Goal: Information Seeking & Learning: Learn about a topic

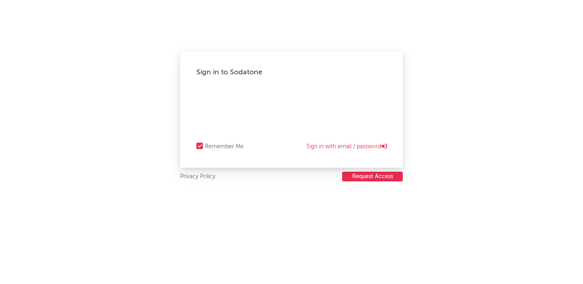
select select "recorded_music"
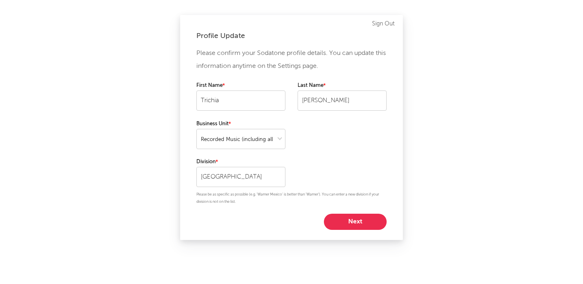
click at [309, 111] on div "First Name [PERSON_NAME] Last Name [PERSON_NAME]" at bounding box center [291, 100] width 190 height 38
click at [256, 142] on select at bounding box center [240, 139] width 89 height 20
click at [229, 144] on select at bounding box center [240, 139] width 89 height 20
click at [344, 227] on button "Next" at bounding box center [355, 222] width 63 height 16
select select "manager"
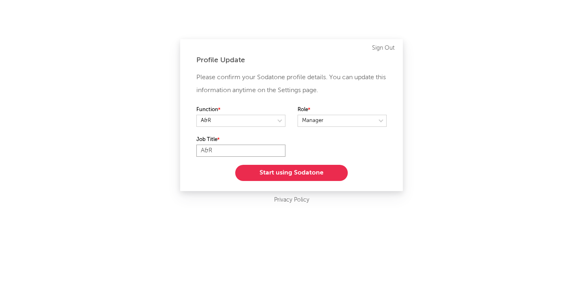
click at [262, 146] on input "A&R" at bounding box center [240, 151] width 89 height 12
click at [238, 148] on input "A&R" at bounding box center [240, 151] width 89 height 12
click at [293, 174] on button "Start using Sodatone" at bounding box center [291, 173] width 112 height 16
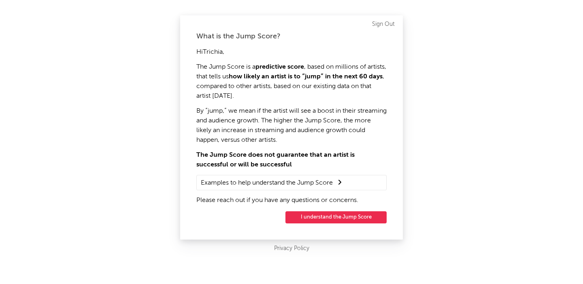
click at [292, 216] on button "I understand the Jump Score" at bounding box center [335, 218] width 101 height 12
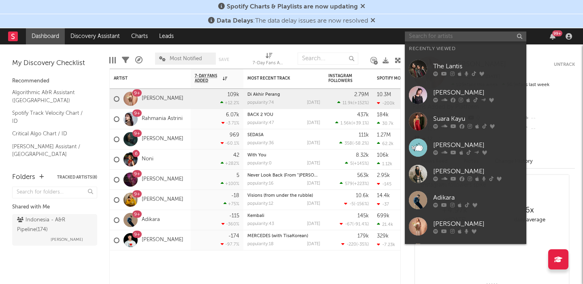
click at [455, 37] on input "text" at bounding box center [465, 37] width 121 height 10
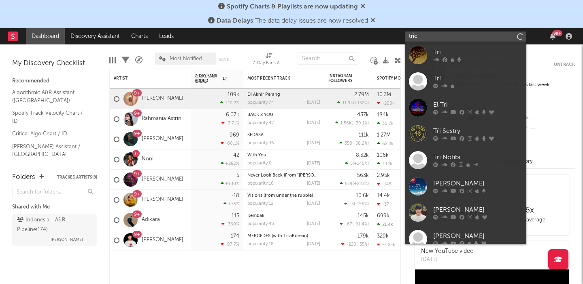
type input "[MEDICAL_DATA]"
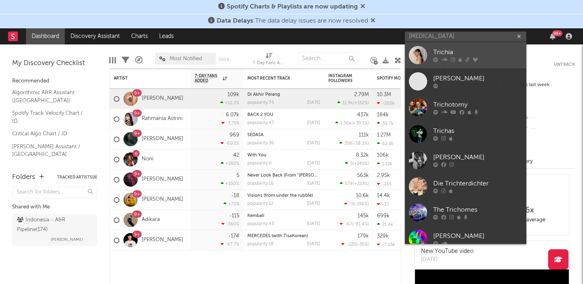
click at [505, 49] on div "Trichia" at bounding box center [477, 53] width 89 height 10
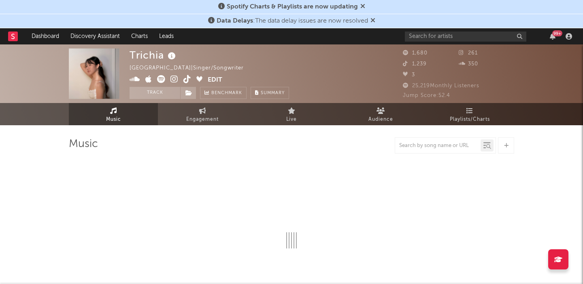
select select "1w"
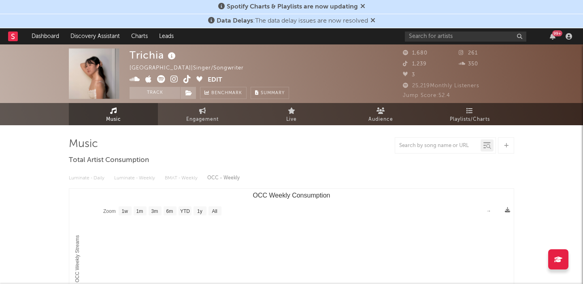
click at [405, 75] on icon at bounding box center [405, 74] width 5 height 5
click at [324, 150] on div at bounding box center [291, 146] width 445 height 16
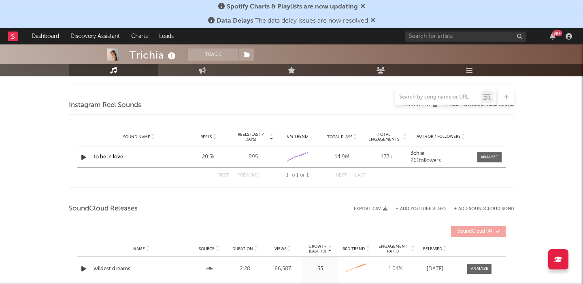
scroll to position [428, 0]
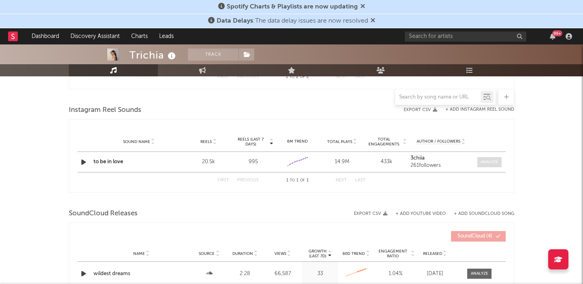
click at [494, 163] on div at bounding box center [488, 162] width 17 height 6
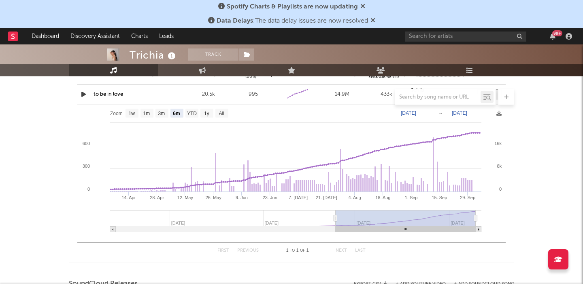
scroll to position [476, 0]
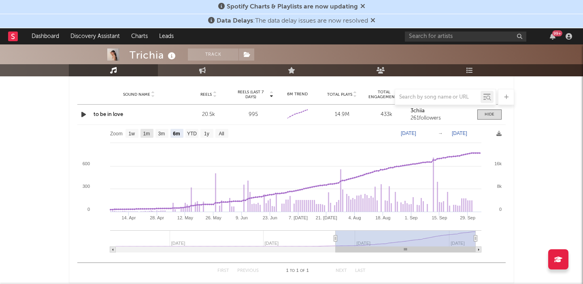
click at [147, 134] on text "1m" at bounding box center [146, 134] width 7 height 6
select select "1m"
type input "[DATE]"
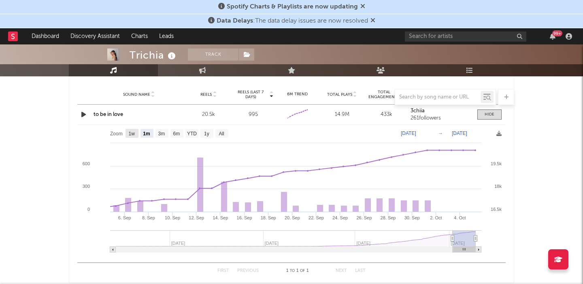
click at [133, 133] on text "1w" at bounding box center [132, 134] width 6 height 6
select select "1w"
type input "[DATE]"
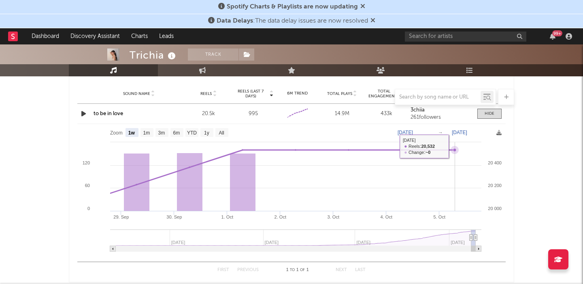
scroll to position [475, 0]
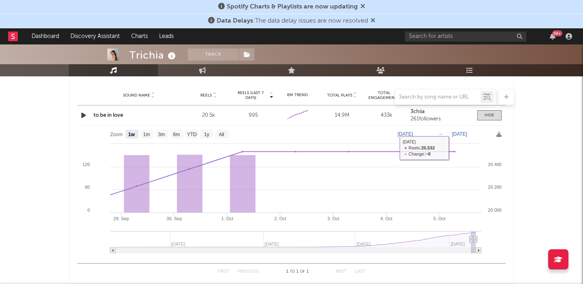
click at [467, 136] on text "[DATE]" at bounding box center [458, 134] width 15 height 6
click at [465, 143] on rect at bounding box center [291, 192] width 428 height 133
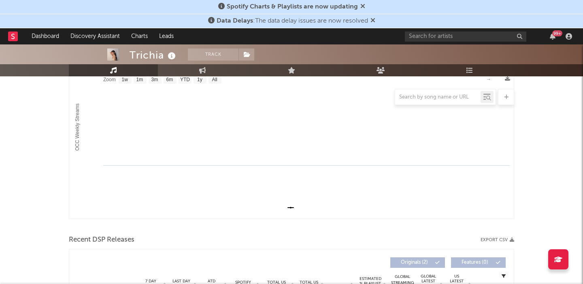
scroll to position [0, 0]
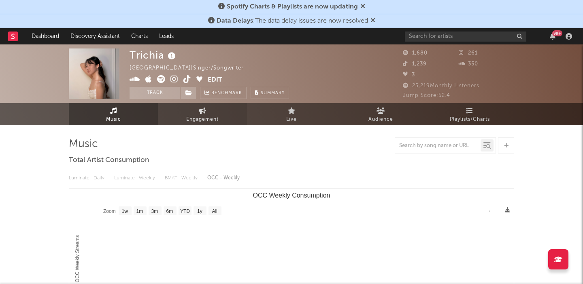
click at [207, 113] on link "Engagement" at bounding box center [202, 114] width 89 height 22
select select "1w"
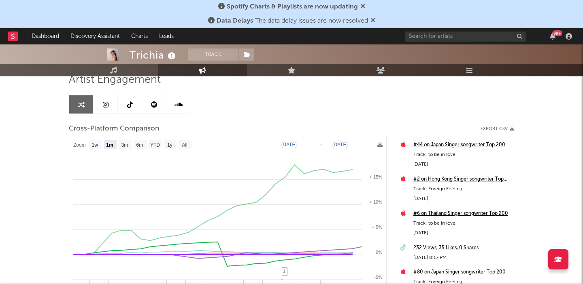
scroll to position [64, 0]
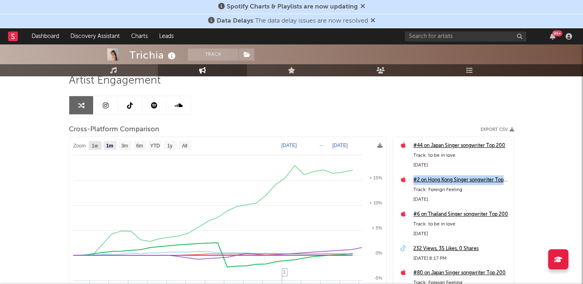
click at [93, 146] on text "1w" at bounding box center [95, 146] width 6 height 6
select select "1w"
type input "[DATE]"
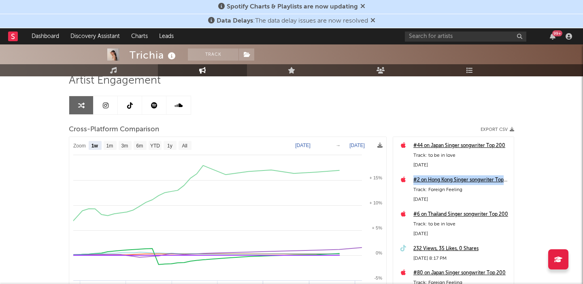
select select "1w"
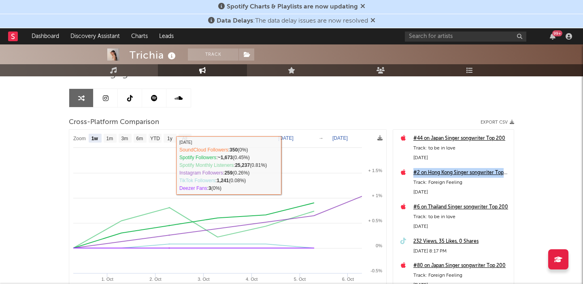
scroll to position [70, 0]
click at [137, 98] on link at bounding box center [130, 98] width 24 height 18
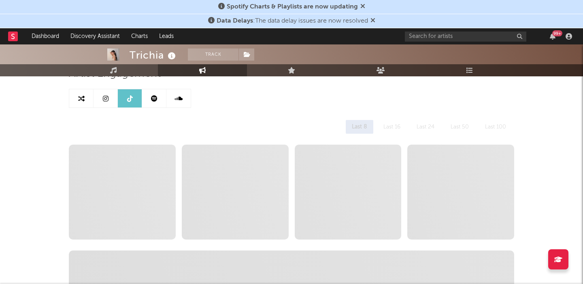
select select "1w"
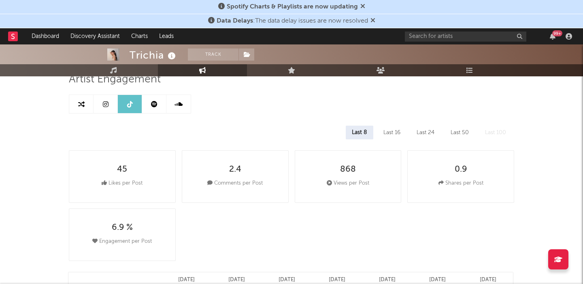
scroll to position [56, 0]
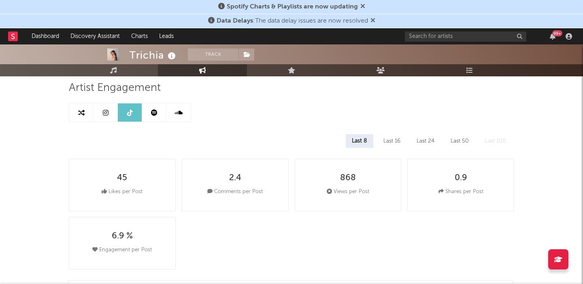
click at [155, 112] on icon at bounding box center [154, 113] width 6 height 6
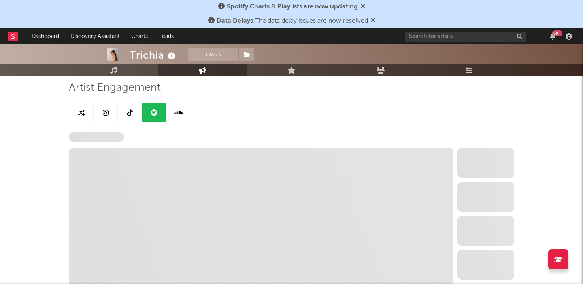
select select "6m"
select select "1w"
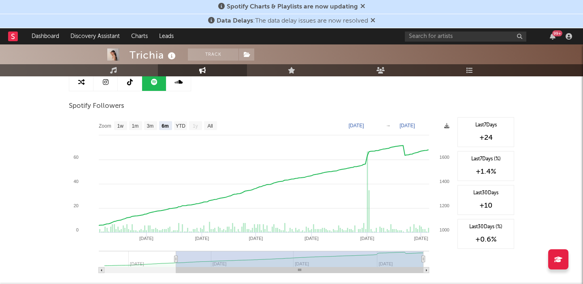
scroll to position [89, 0]
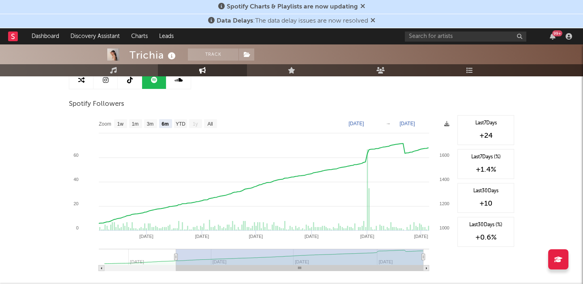
click at [109, 84] on link at bounding box center [105, 80] width 24 height 18
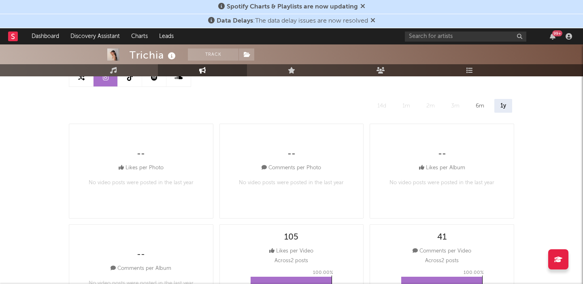
select select "6m"
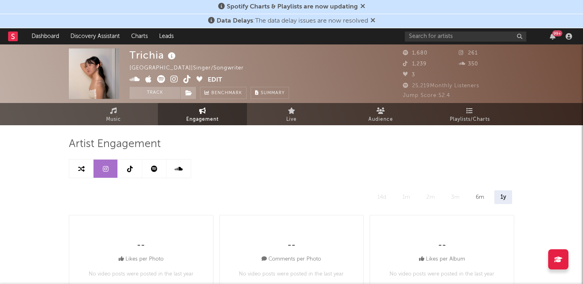
click at [183, 172] on link at bounding box center [178, 169] width 24 height 18
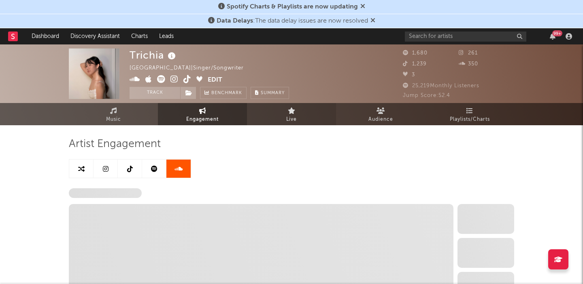
click at [286, 120] on span "Live" at bounding box center [291, 120] width 11 height 10
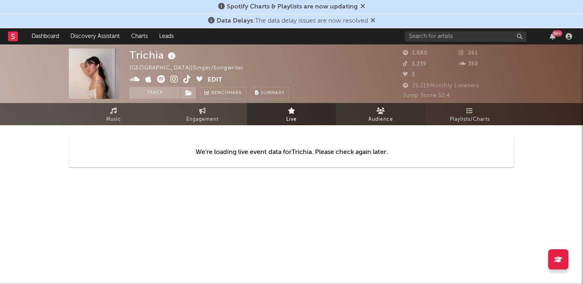
click at [399, 111] on link "Audience" at bounding box center [380, 114] width 89 height 22
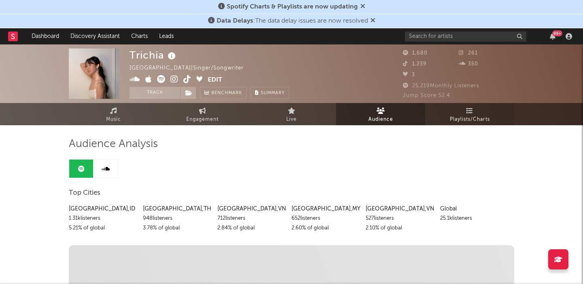
click at [450, 113] on link "Playlists/Charts" at bounding box center [469, 114] width 89 height 22
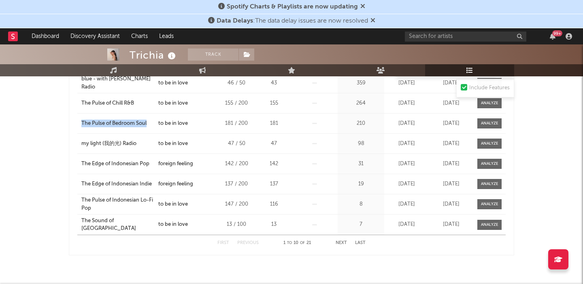
scroll to position [240, 0]
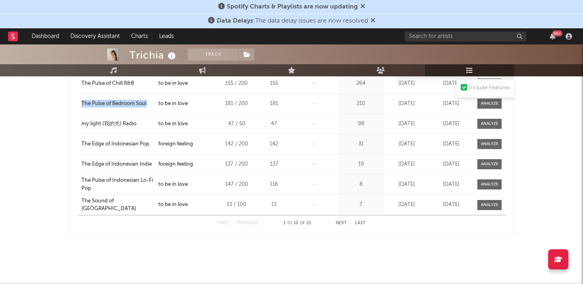
drag, startPoint x: 362, startPoint y: 222, endPoint x: 351, endPoint y: 225, distance: 11.3
click at [351, 225] on div "First Previous 1 to 10 of 21 Next Last" at bounding box center [291, 224] width 148 height 16
click at [345, 222] on button "Next" at bounding box center [340, 223] width 11 height 4
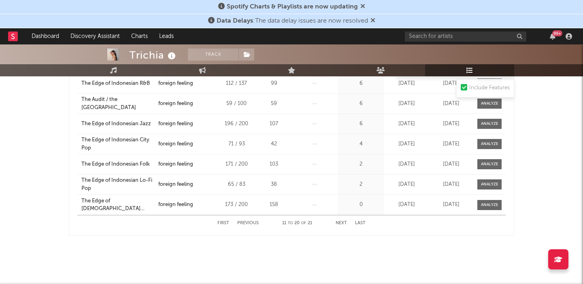
click at [342, 223] on button "Next" at bounding box center [340, 223] width 11 height 4
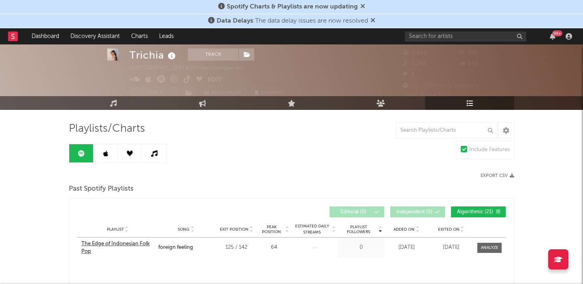
scroll to position [13, 0]
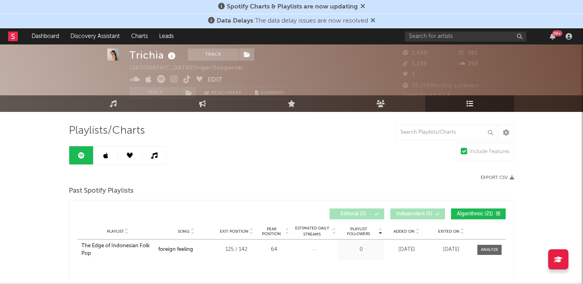
click at [109, 157] on link at bounding box center [105, 155] width 24 height 18
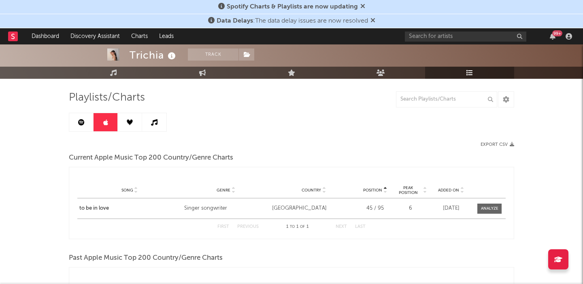
scroll to position [44, 0]
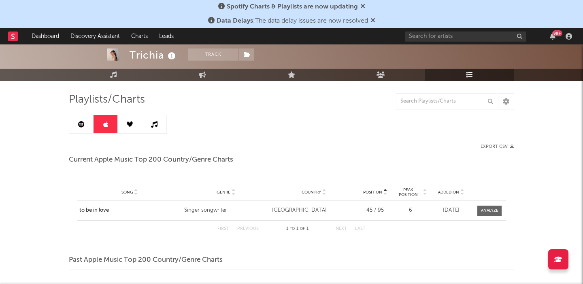
click at [137, 116] on link at bounding box center [130, 124] width 24 height 18
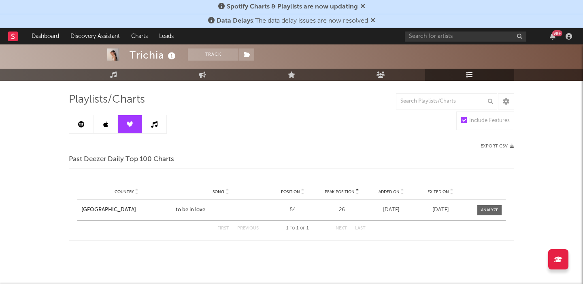
click at [153, 135] on div "Playlists/Charts Include Features Export CSV Past Deezer Daily Top 100 Charts P…" at bounding box center [291, 167] width 445 height 148
click at [153, 126] on icon at bounding box center [154, 124] width 6 height 6
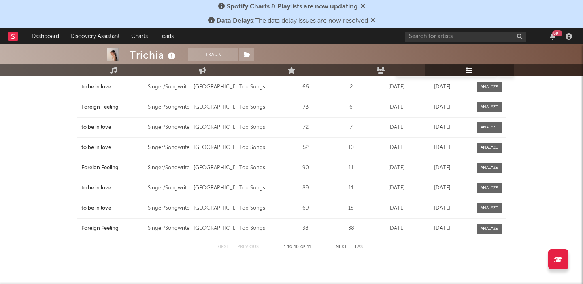
scroll to position [324, 0]
click at [338, 246] on button "Next" at bounding box center [340, 246] width 11 height 4
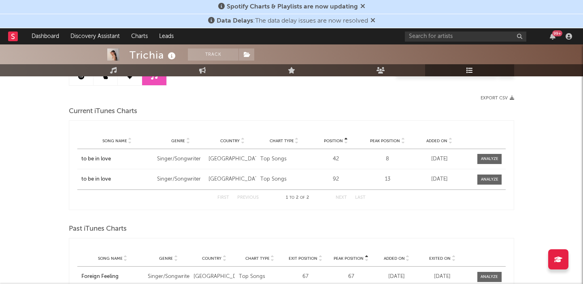
scroll to position [0, 0]
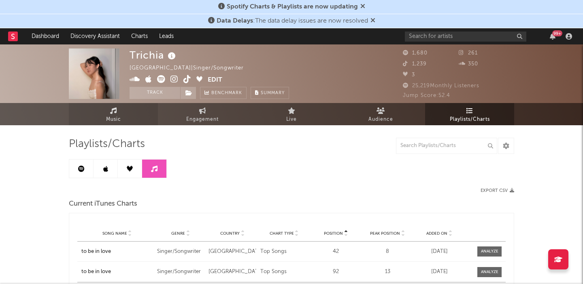
click at [108, 113] on link "Music" at bounding box center [113, 114] width 89 height 22
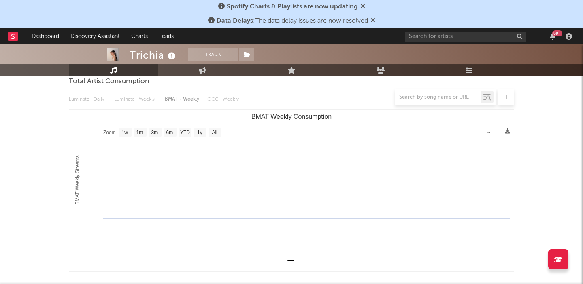
scroll to position [80, 0]
click at [133, 97] on div at bounding box center [291, 97] width 445 height 16
click at [96, 97] on div at bounding box center [291, 97] width 445 height 16
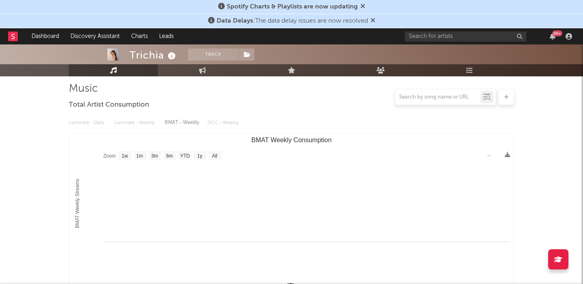
scroll to position [46, 0]
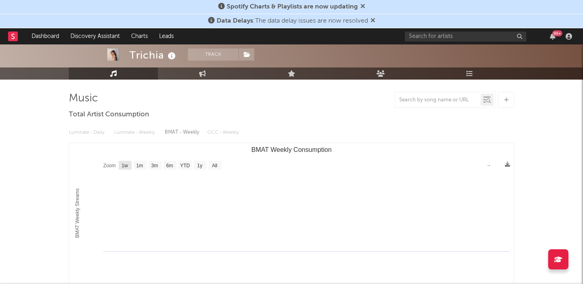
click at [124, 166] on text "1w" at bounding box center [125, 166] width 6 height 6
select select "1w"
click at [105, 138] on div "Luminate - Daily Luminate - Weekly BMAT - Weekly OCC - Weekly" at bounding box center [291, 133] width 445 height 14
click at [97, 134] on div "Luminate - Daily Luminate - Weekly BMAT - Weekly OCC - Weekly" at bounding box center [291, 133] width 445 height 14
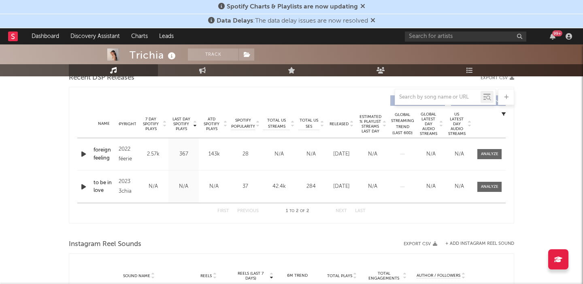
scroll to position [295, 0]
click at [125, 158] on div "2022 féerie" at bounding box center [127, 153] width 17 height 19
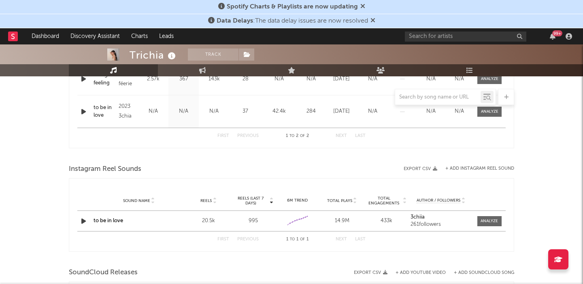
scroll to position [362, 0]
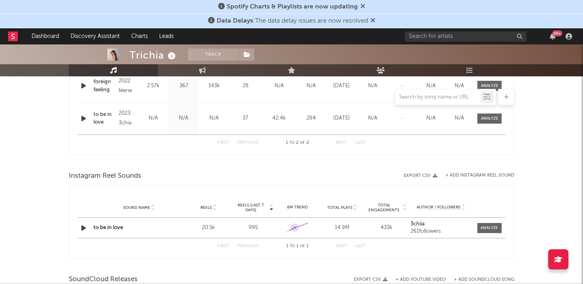
click at [296, 231] on icon at bounding box center [294, 228] width 8 height 8
click at [295, 228] on icon at bounding box center [294, 227] width 3 height 3
click at [246, 231] on div "995" at bounding box center [253, 228] width 40 height 8
click at [251, 227] on div "995" at bounding box center [253, 228] width 40 height 8
click at [270, 209] on icon at bounding box center [271, 209] width 4 height 3
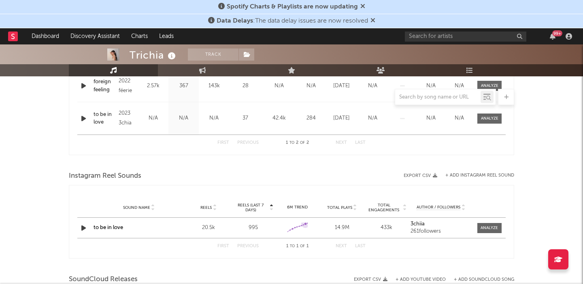
click at [303, 226] on icon at bounding box center [305, 224] width 8 height 8
click at [488, 222] on div "Sound Name to be in love Reels 20.5k Reels (last 7 days) 995 6M Trend Created w…" at bounding box center [291, 228] width 428 height 20
click at [487, 227] on div at bounding box center [488, 228] width 17 height 6
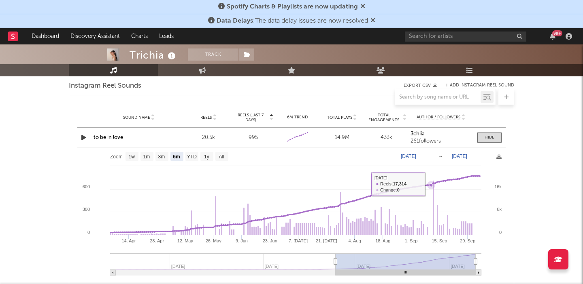
scroll to position [452, 0]
click at [131, 157] on text "1w" at bounding box center [132, 158] width 6 height 6
select select "1w"
type input "[DATE]"
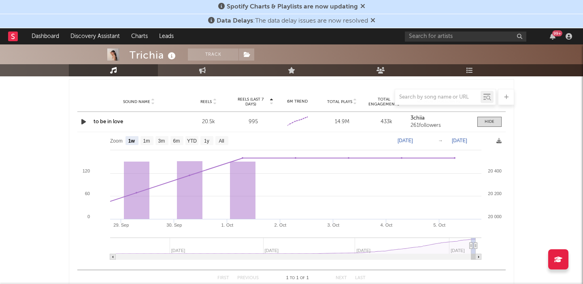
scroll to position [454, 0]
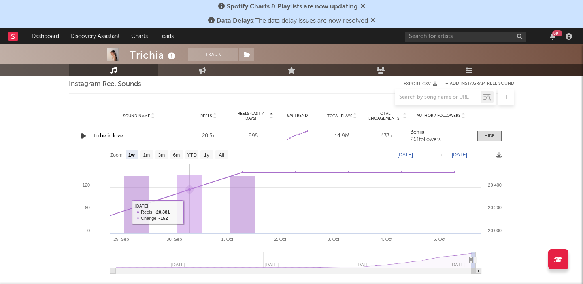
click at [189, 190] on rect at bounding box center [189, 205] width 25 height 58
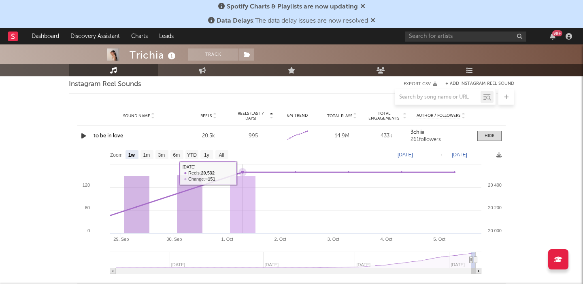
click at [239, 174] on icon at bounding box center [242, 172] width 8 height 8
click at [249, 195] on rect at bounding box center [242, 205] width 25 height 58
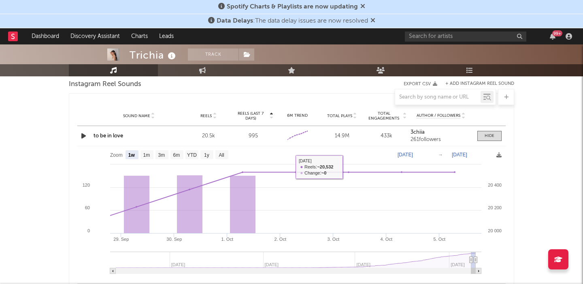
click at [413, 152] on text "[DATE]" at bounding box center [404, 155] width 15 height 6
click at [415, 152] on input "[DATE]" at bounding box center [410, 155] width 38 height 8
click at [497, 153] on icon at bounding box center [498, 155] width 5 height 5
click at [523, 155] on div "Trichia Track [GEOGRAPHIC_DATA] | Singer/Songwriter Edit Track Benchmark Summar…" at bounding box center [291, 71] width 583 height 962
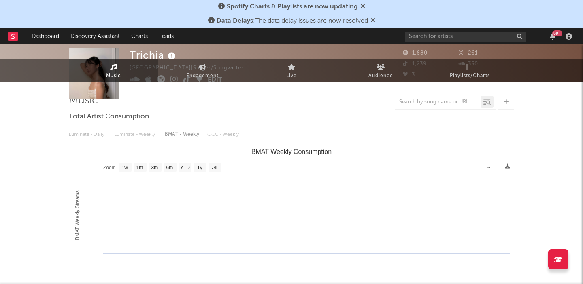
scroll to position [0, 0]
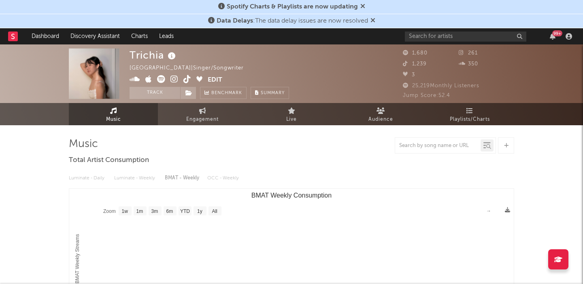
click at [148, 80] on icon at bounding box center [148, 79] width 6 height 8
click at [375, 122] on span "Audience" at bounding box center [380, 120] width 25 height 10
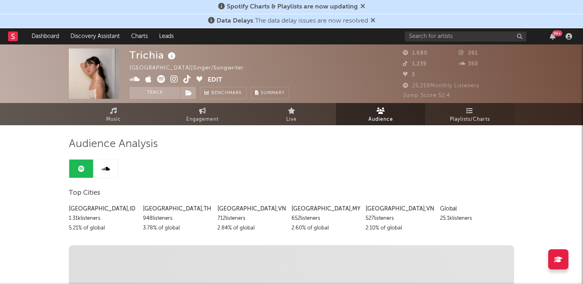
click at [469, 114] on link "Playlists/Charts" at bounding box center [469, 114] width 89 height 22
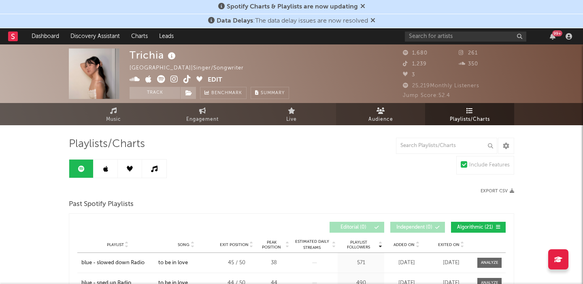
click at [383, 115] on span "Audience" at bounding box center [380, 120] width 25 height 10
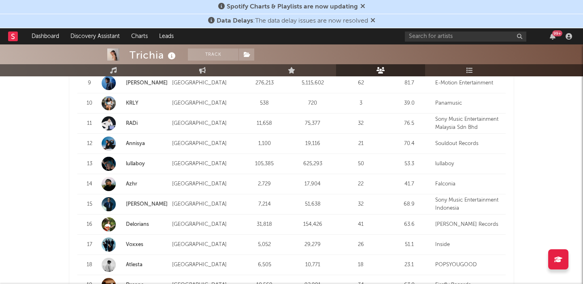
scroll to position [1095, 0]
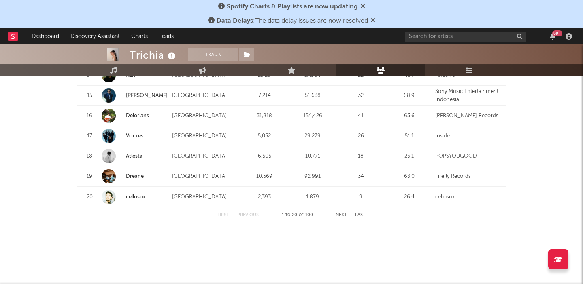
click at [344, 216] on button "Next" at bounding box center [340, 215] width 11 height 4
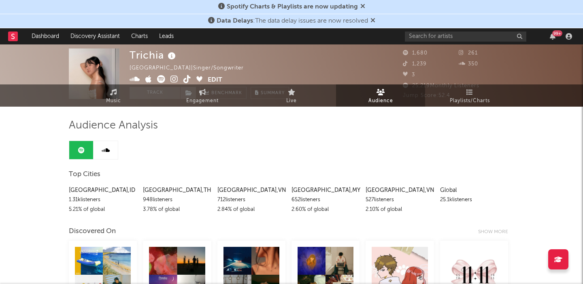
scroll to position [0, 0]
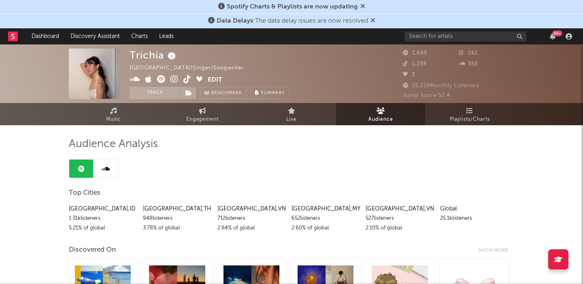
click at [109, 163] on link at bounding box center [105, 169] width 24 height 18
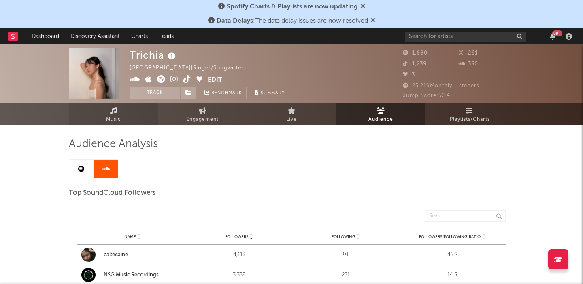
click at [117, 117] on span "Music" at bounding box center [113, 120] width 15 height 10
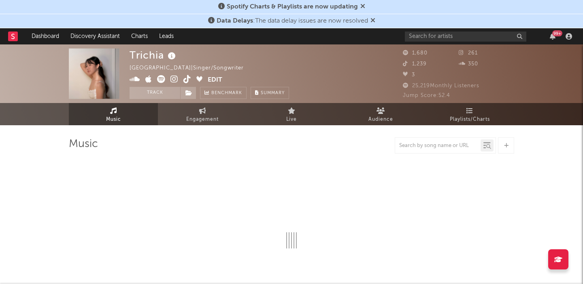
click at [99, 80] on img at bounding box center [94, 74] width 51 height 51
select select "1w"
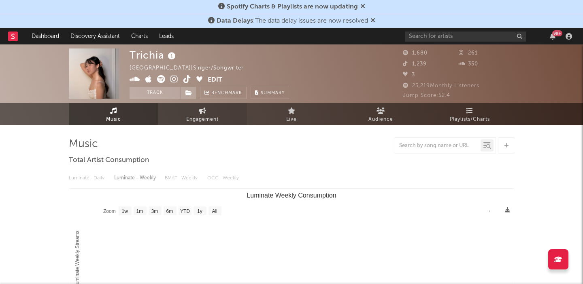
click at [198, 115] on span "Engagement" at bounding box center [202, 120] width 32 height 10
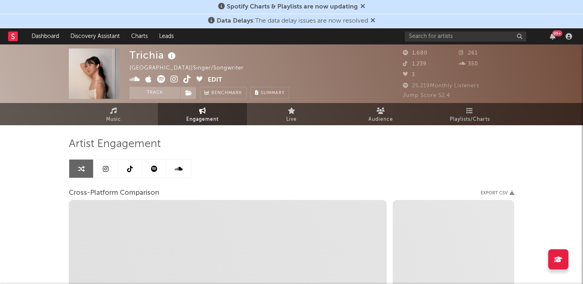
select select "1w"
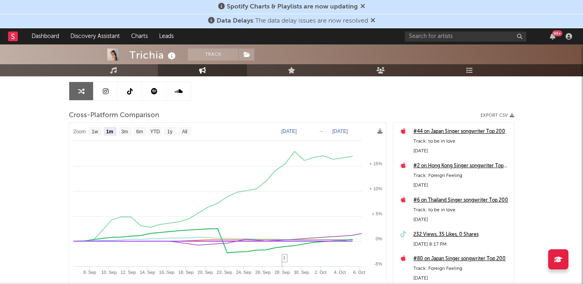
scroll to position [43, 0]
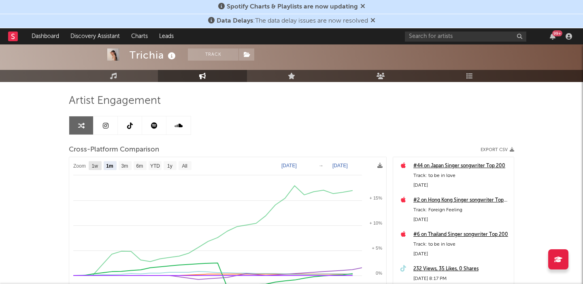
click at [94, 167] on text "1w" at bounding box center [95, 166] width 6 height 6
select select "1w"
type input "[DATE]"
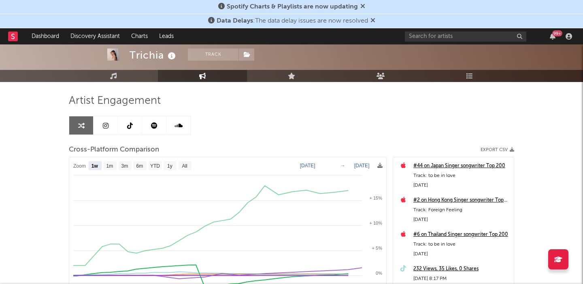
select select "1w"
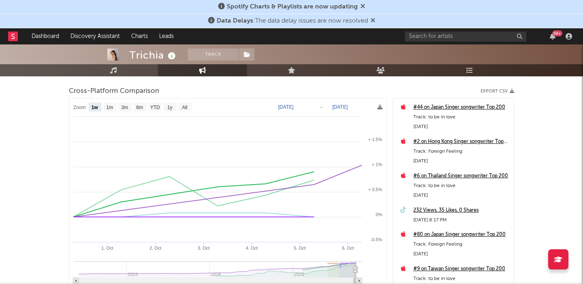
scroll to position [0, 0]
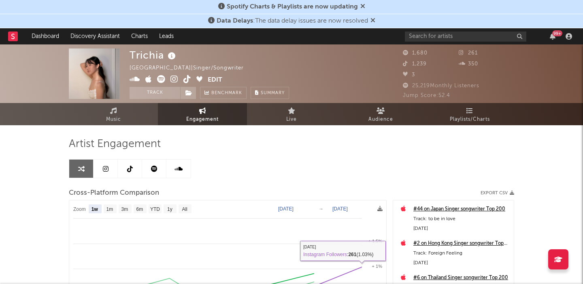
click at [107, 165] on link at bounding box center [105, 169] width 24 height 18
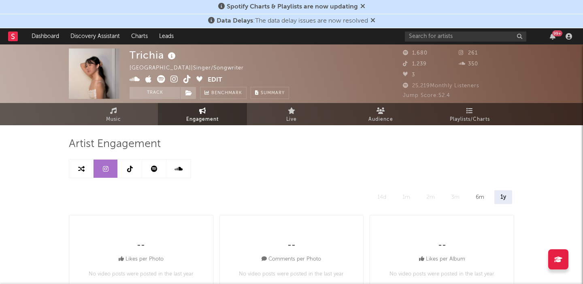
select select "6m"
click at [140, 175] on link at bounding box center [130, 169] width 24 height 18
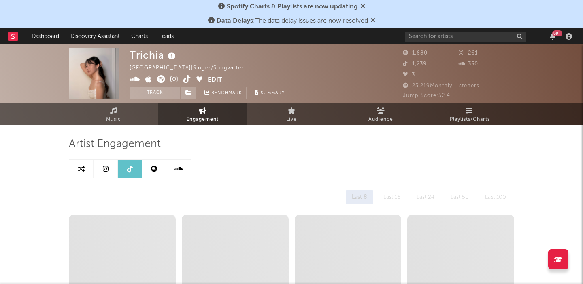
select select "1w"
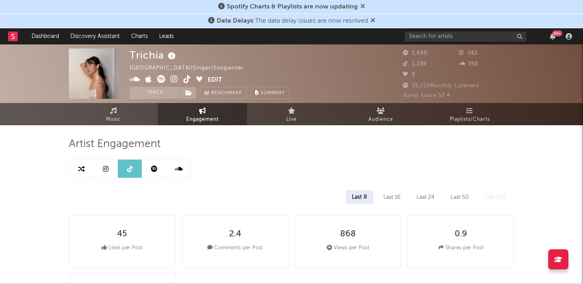
click at [152, 174] on link at bounding box center [154, 169] width 24 height 18
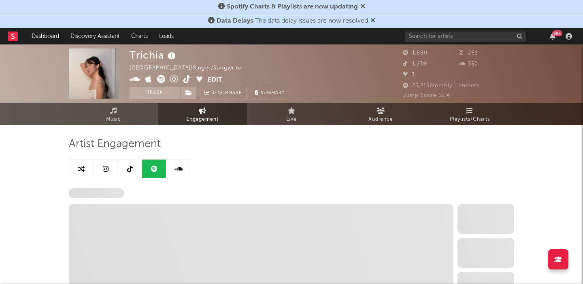
select select "6m"
select select "1w"
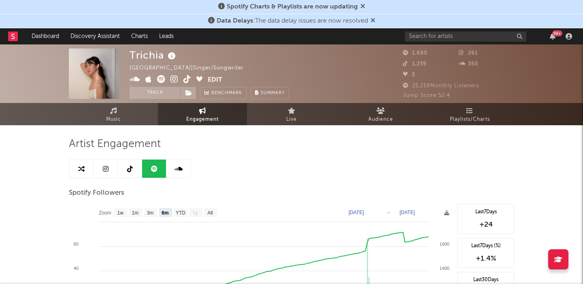
click at [71, 173] on link at bounding box center [81, 169] width 24 height 18
select select "1m"
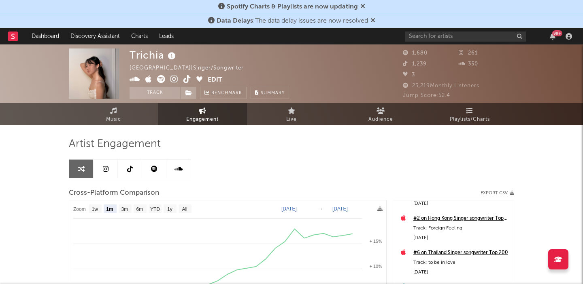
click at [103, 167] on icon at bounding box center [106, 169] width 6 height 6
select select "6m"
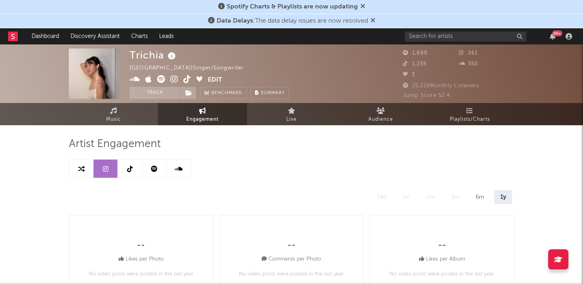
click at [141, 161] on link at bounding box center [130, 169] width 24 height 18
select select "1w"
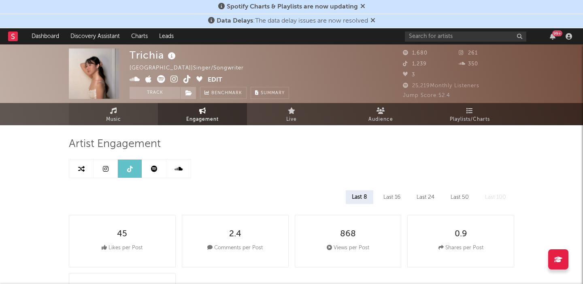
click at [104, 113] on link "Music" at bounding box center [113, 114] width 89 height 22
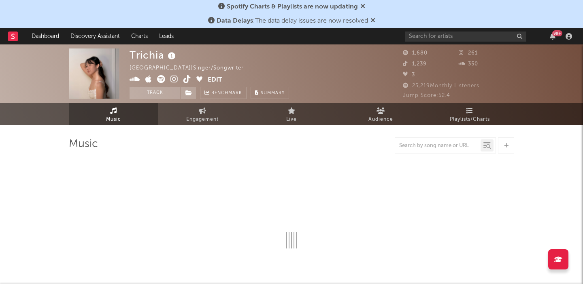
select select "1w"
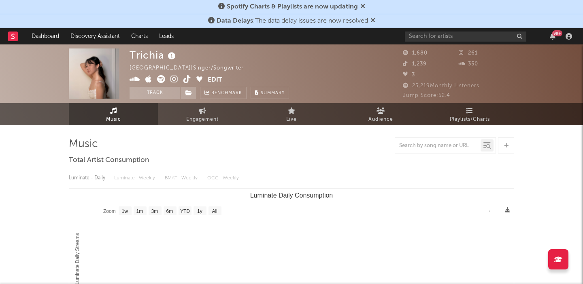
click at [142, 70] on div "Indonesia | Singer/Songwriter" at bounding box center [190, 69] width 123 height 10
click at [170, 54] on icon at bounding box center [172, 56] width 12 height 11
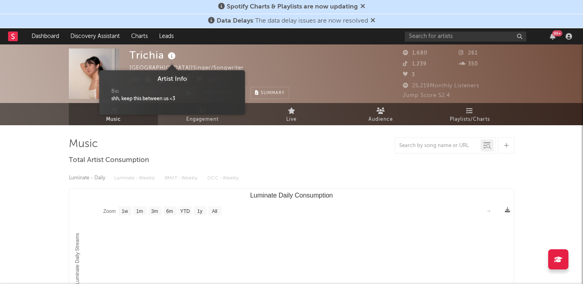
click at [170, 54] on icon at bounding box center [172, 56] width 12 height 11
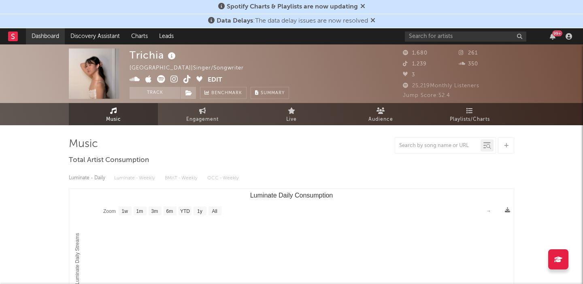
click at [49, 37] on link "Dashboard" at bounding box center [45, 36] width 39 height 16
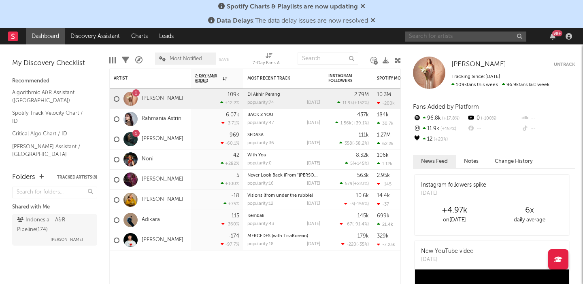
click at [423, 38] on input "text" at bounding box center [465, 37] width 121 height 10
